Goal: Task Accomplishment & Management: Complete application form

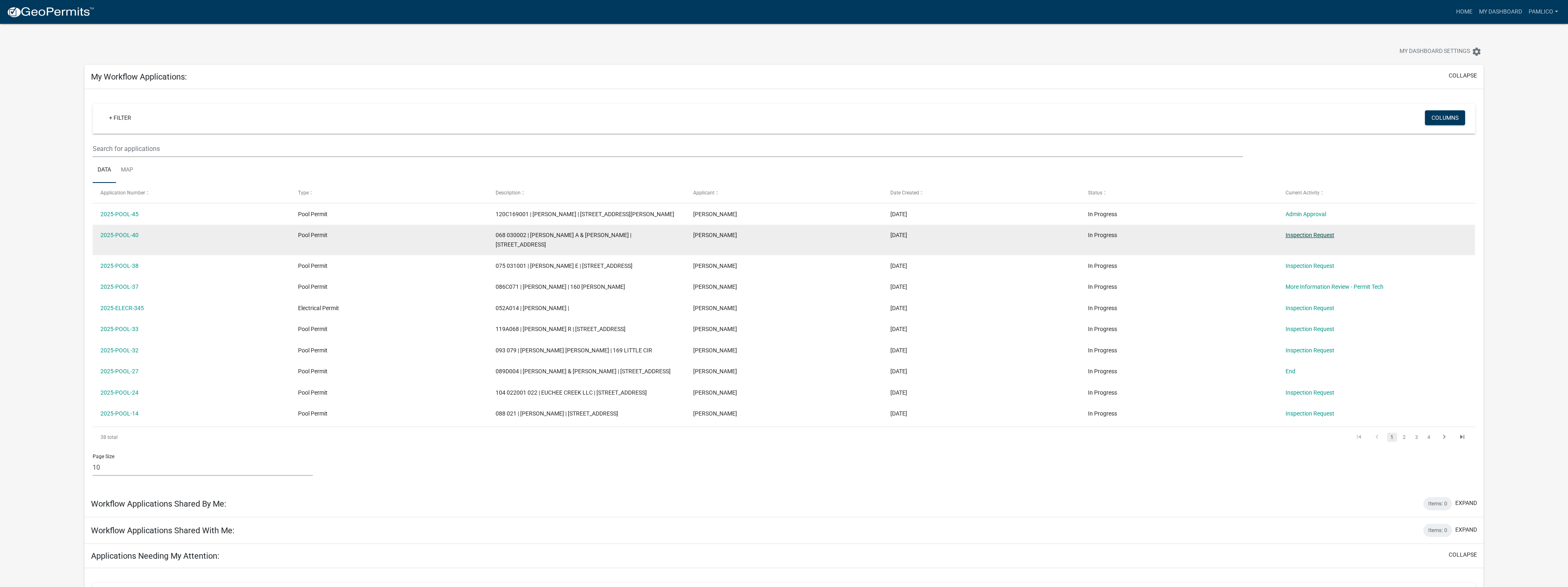
click at [1311, 232] on link "Inspection Request" at bounding box center [1310, 235] width 49 height 7
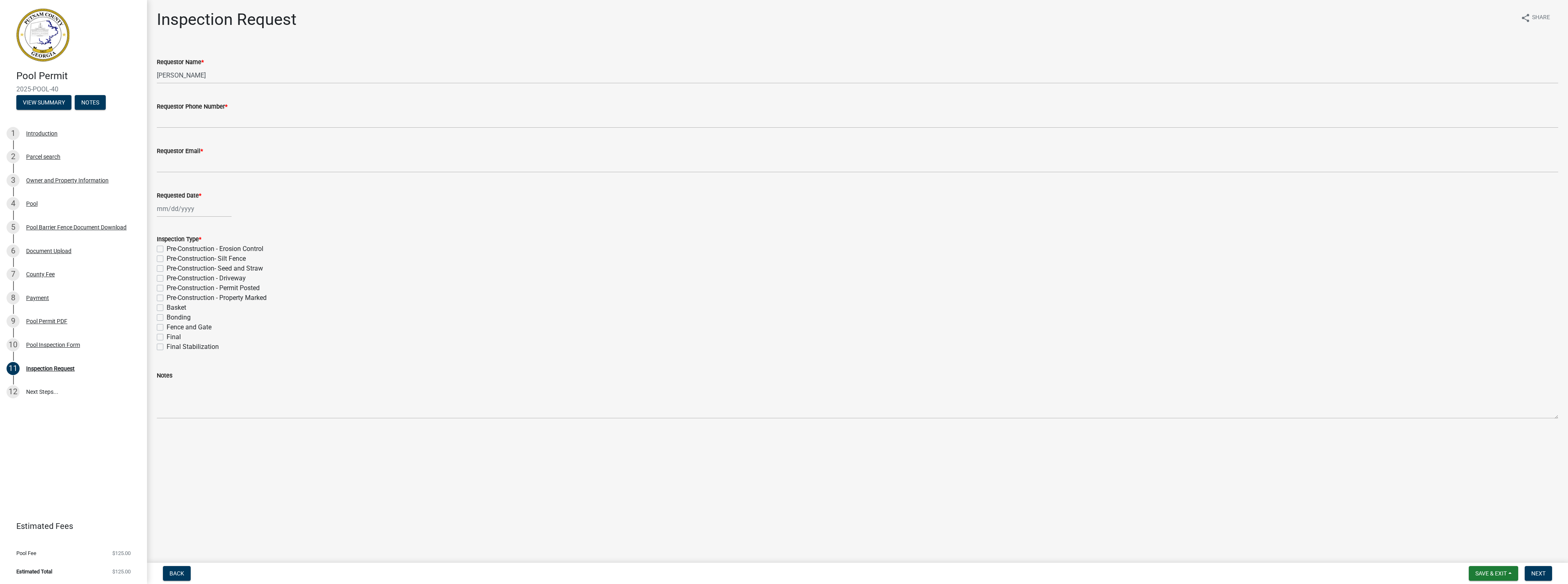
click at [181, 317] on label "Bonding" at bounding box center [179, 318] width 24 height 10
click at [172, 317] on input "Bonding" at bounding box center [169, 315] width 5 height 5
checkbox input "true"
checkbox input "false"
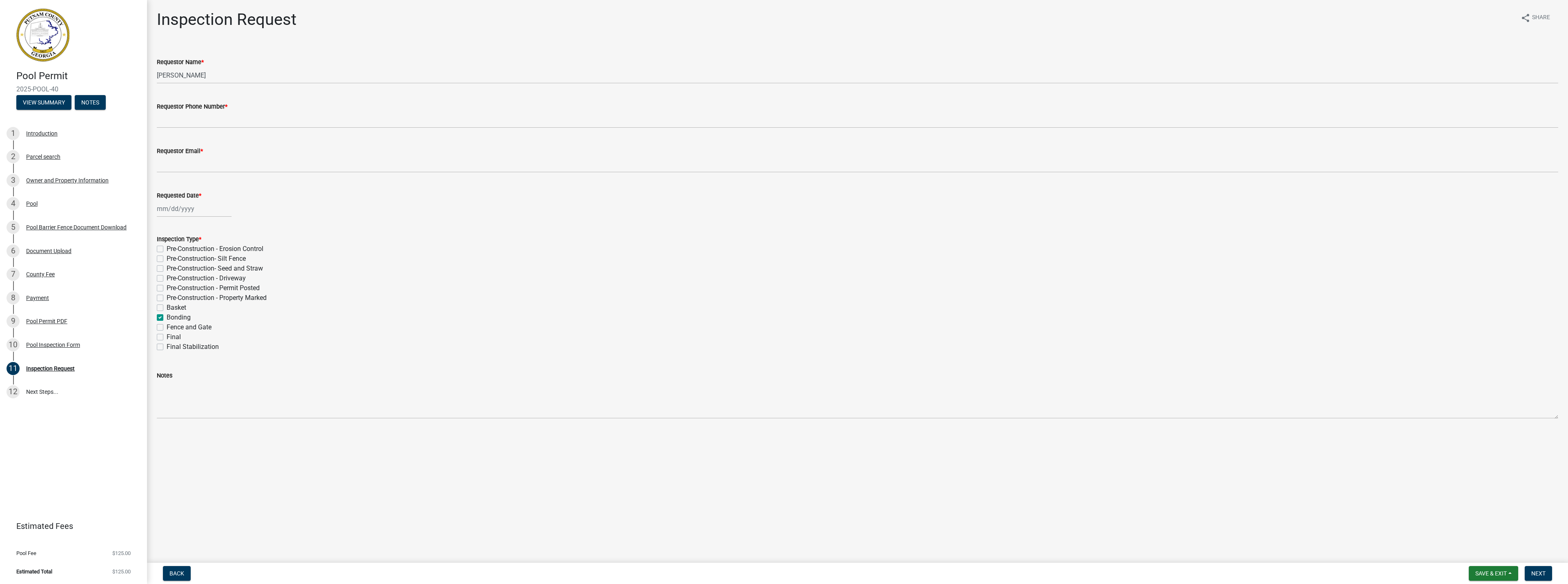
checkbox input "false"
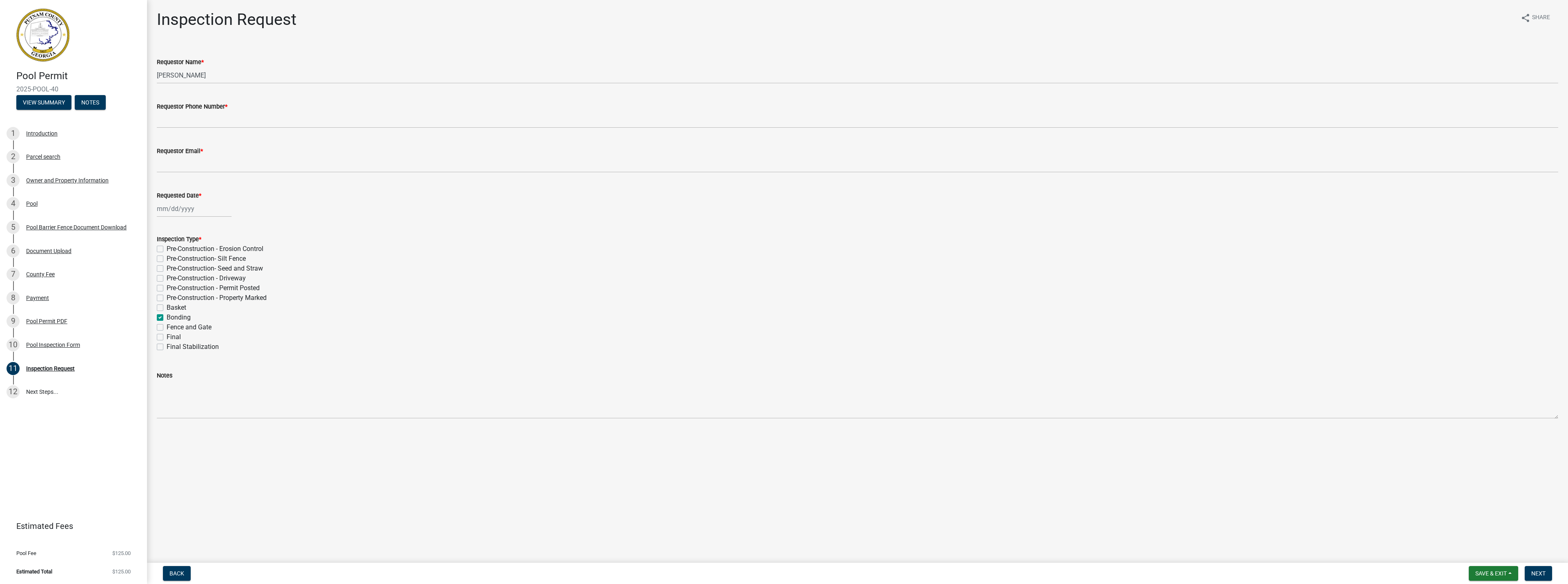
checkbox input "true"
checkbox input "false"
click at [206, 116] on input "Requestor Phone Number *" at bounding box center [858, 120] width 1401 height 17
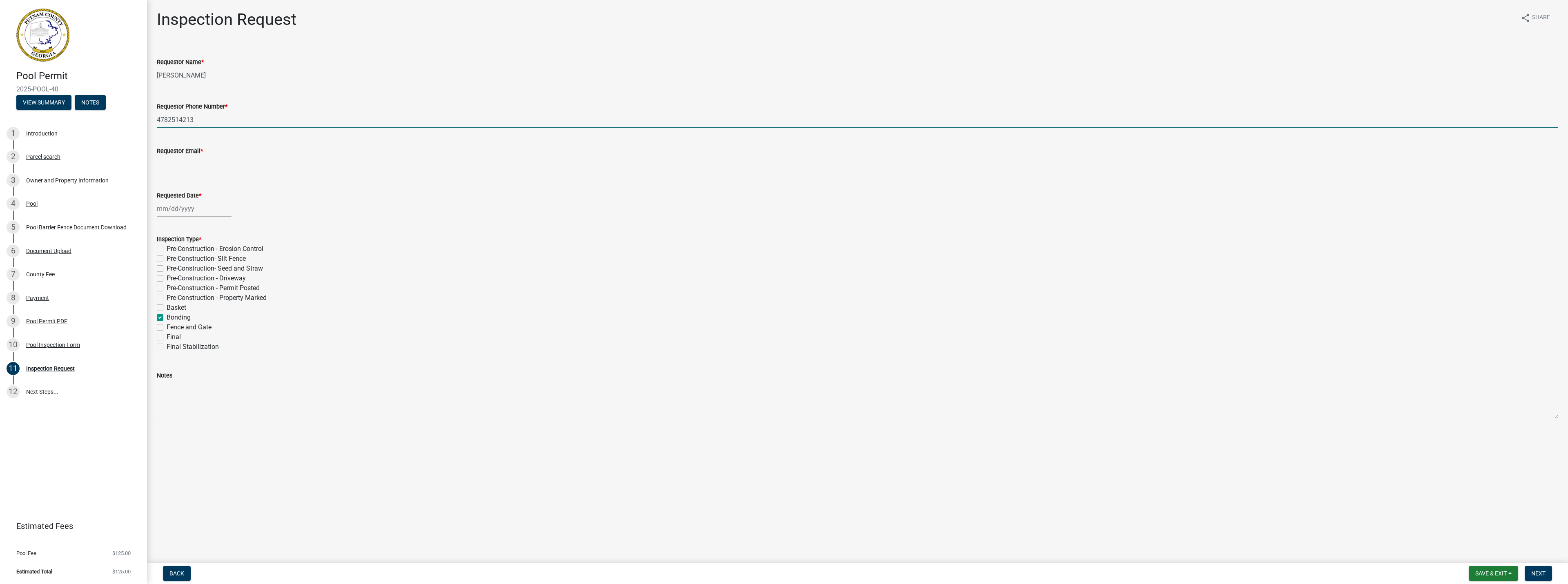
type input "4782514213"
click at [162, 167] on input "Requestor Email *" at bounding box center [858, 164] width 1401 height 17
type input "[PERSON_NAME][EMAIL_ADDRESS][DOMAIN_NAME]"
click at [162, 207] on div at bounding box center [194, 209] width 75 height 17
select select "9"
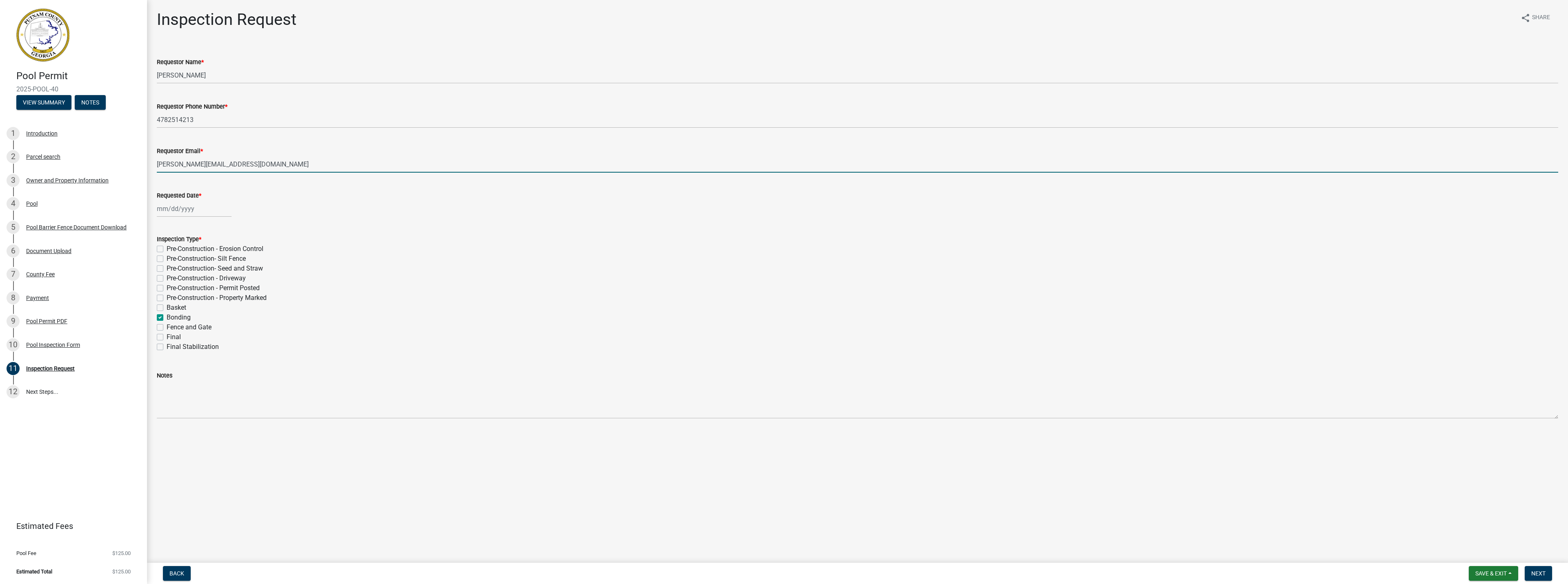
select select "2025"
click at [217, 277] on div "19" at bounding box center [217, 278] width 13 height 13
type input "[DATE]"
click at [1539, 571] on span "Next" at bounding box center [1538, 573] width 14 height 7
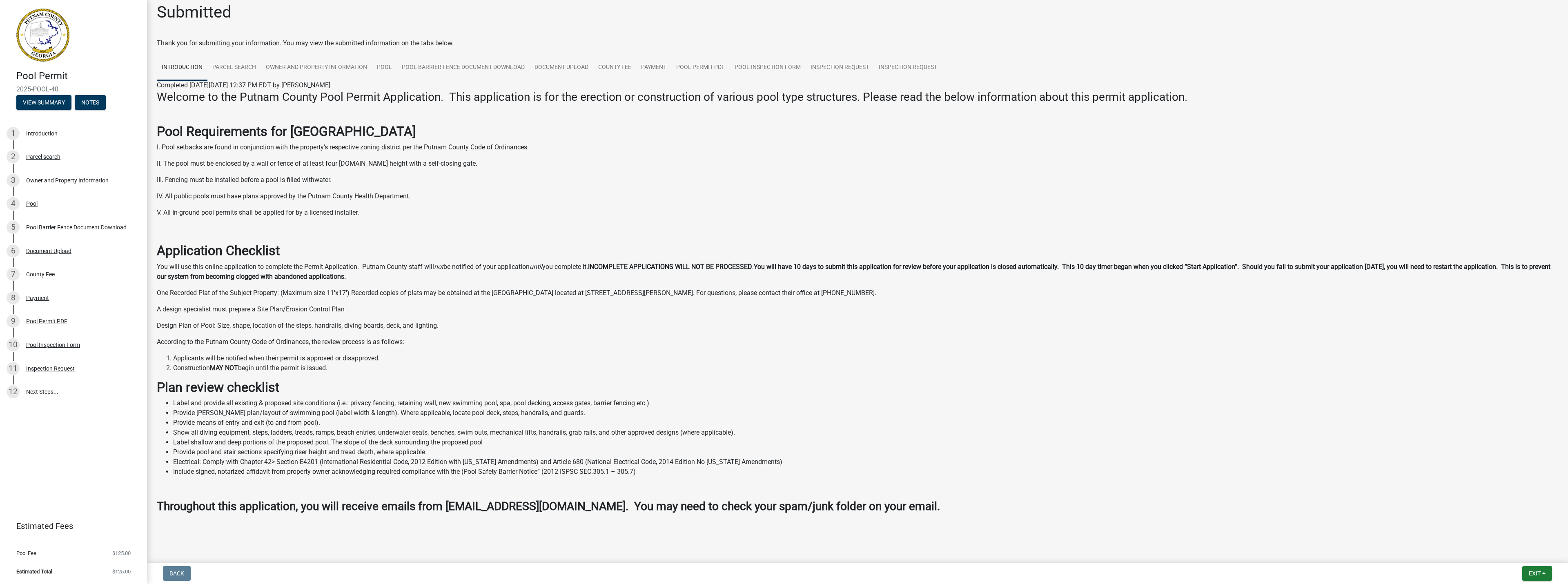
scroll to position [9, 0]
